Goal: Check status: Check status

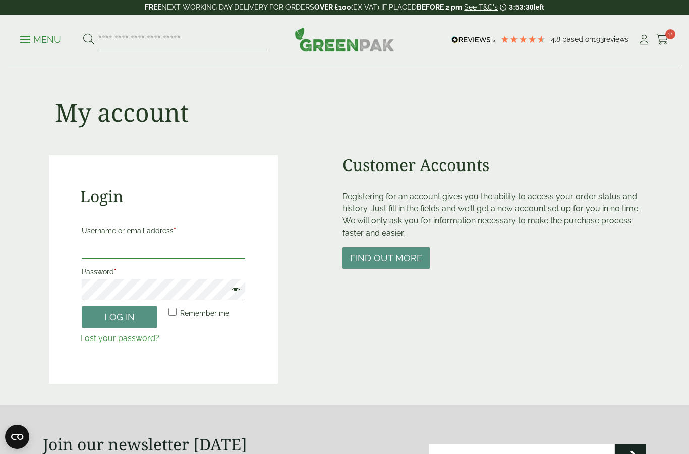
click at [124, 244] on input "Username or email address *" at bounding box center [163, 247] width 163 height 21
type input "**********"
click at [119, 316] on button "Log in" at bounding box center [120, 317] width 76 height 22
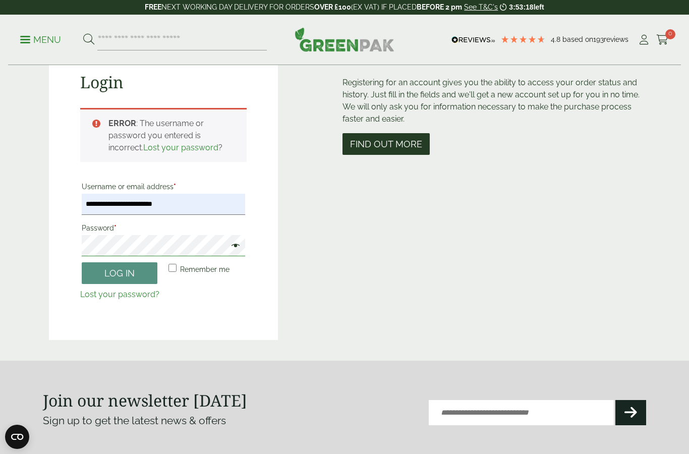
scroll to position [99, 0]
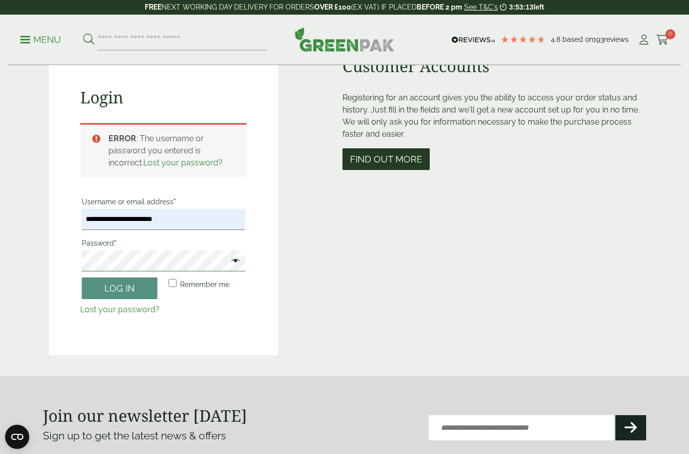
click at [119, 287] on button "Log in" at bounding box center [120, 288] width 76 height 22
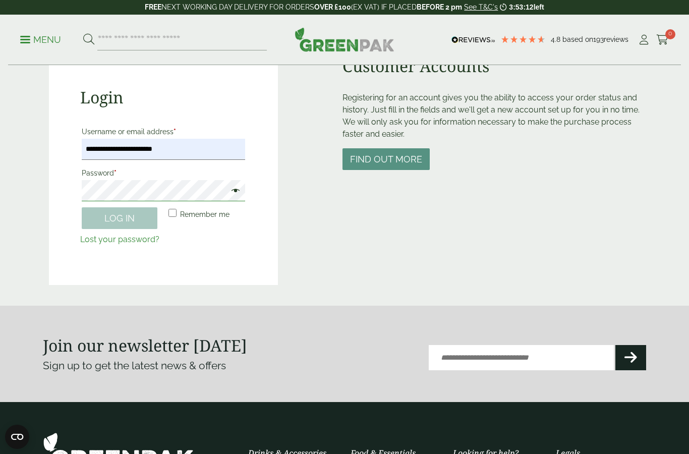
scroll to position [157, 0]
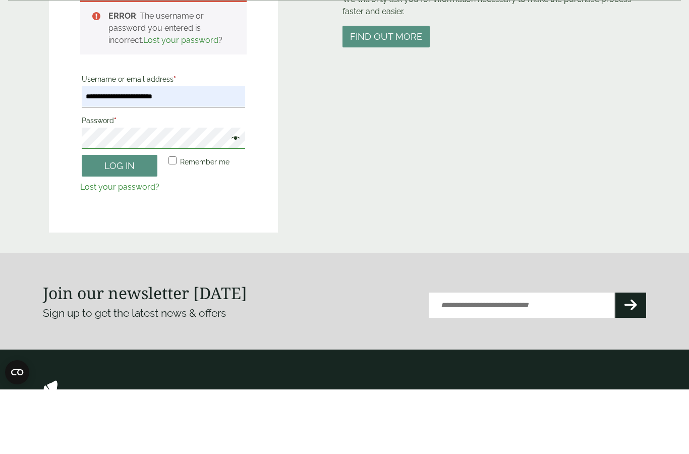
click at [119, 219] on button "Log in" at bounding box center [120, 230] width 76 height 22
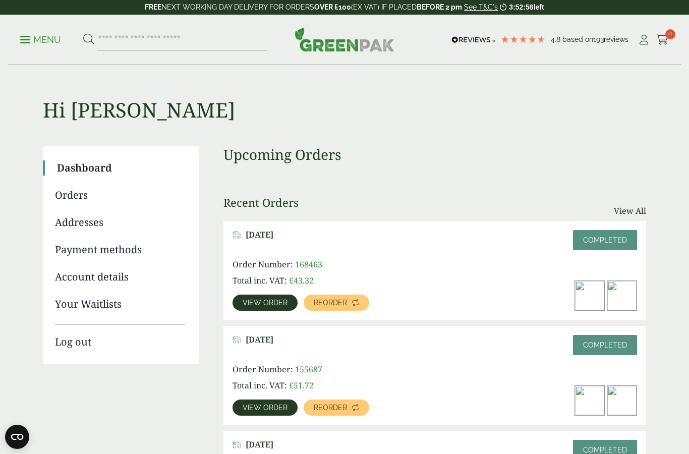
click at [266, 308] on link "View order" at bounding box center [264, 302] width 65 height 16
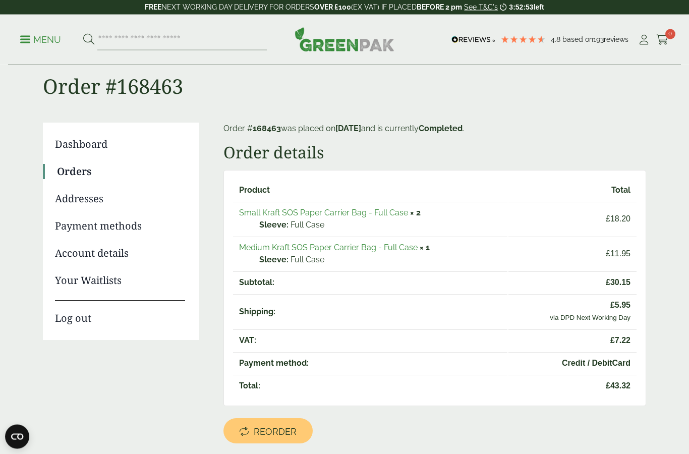
scroll to position [24, 0]
click at [293, 212] on link "Small Kraft SOS Paper Carrier Bag - Full Case" at bounding box center [323, 213] width 169 height 10
